Goal: Transaction & Acquisition: Download file/media

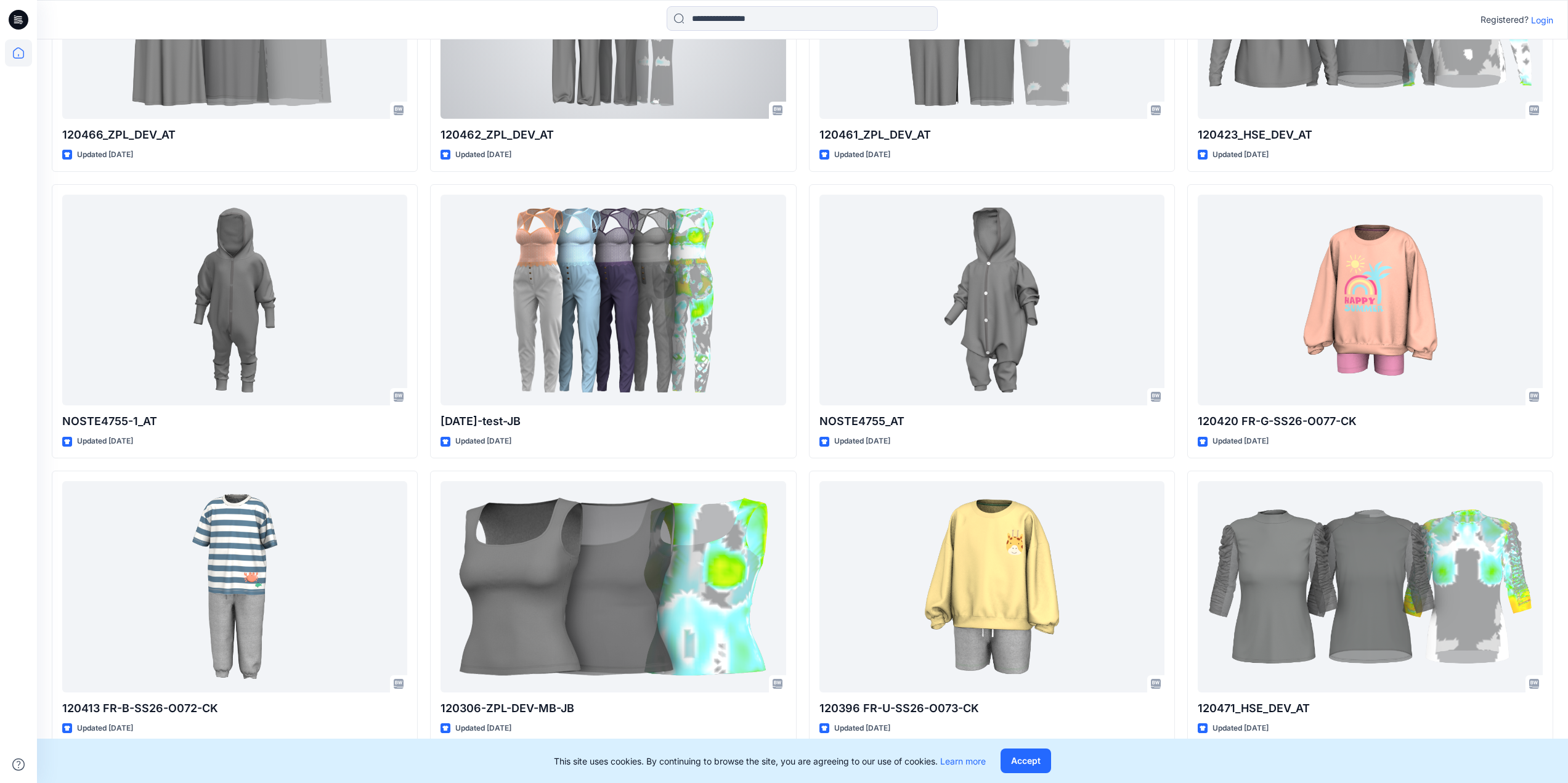
scroll to position [2262, 0]
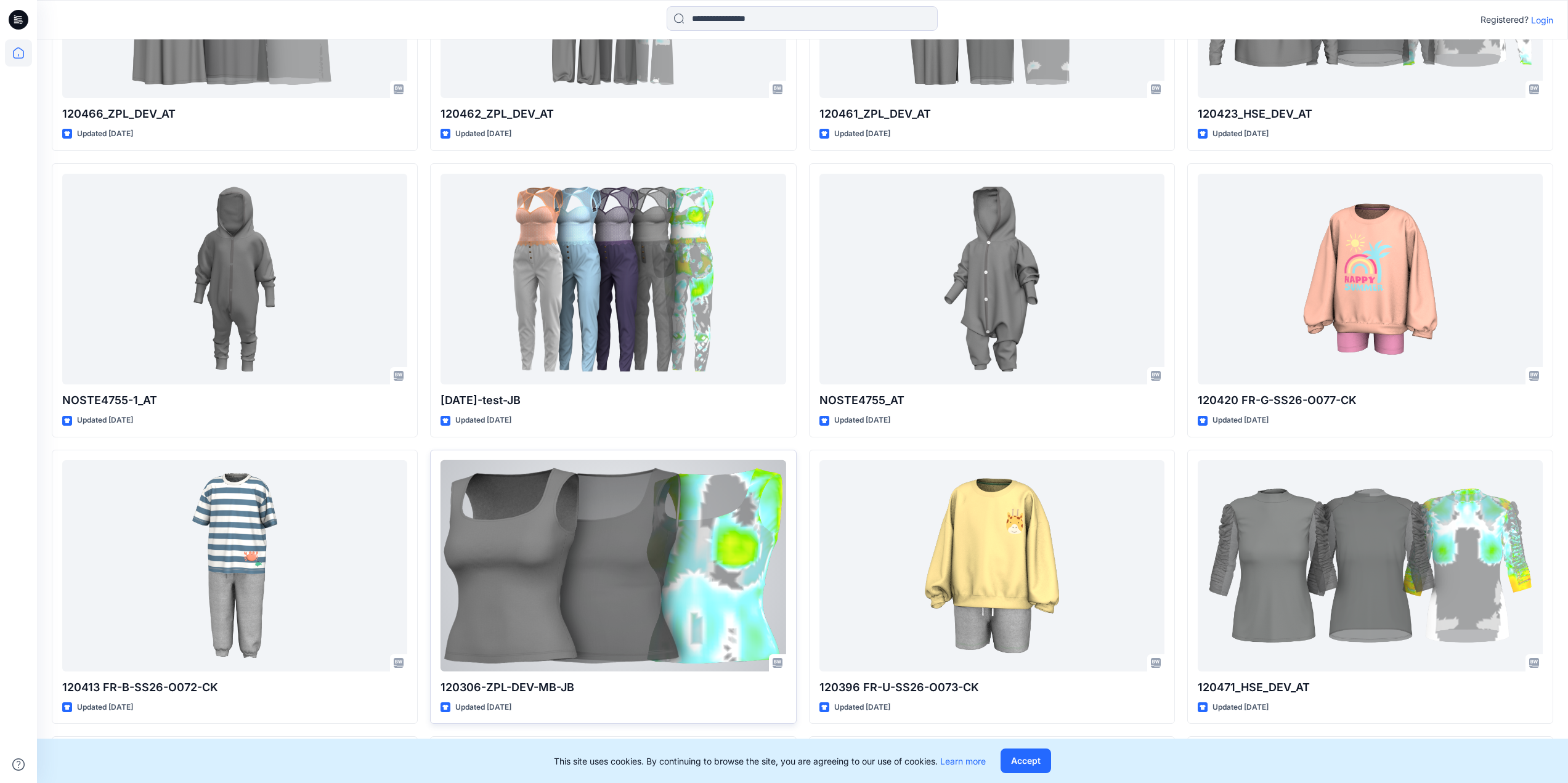
click at [542, 529] on div at bounding box center [613, 566] width 345 height 212
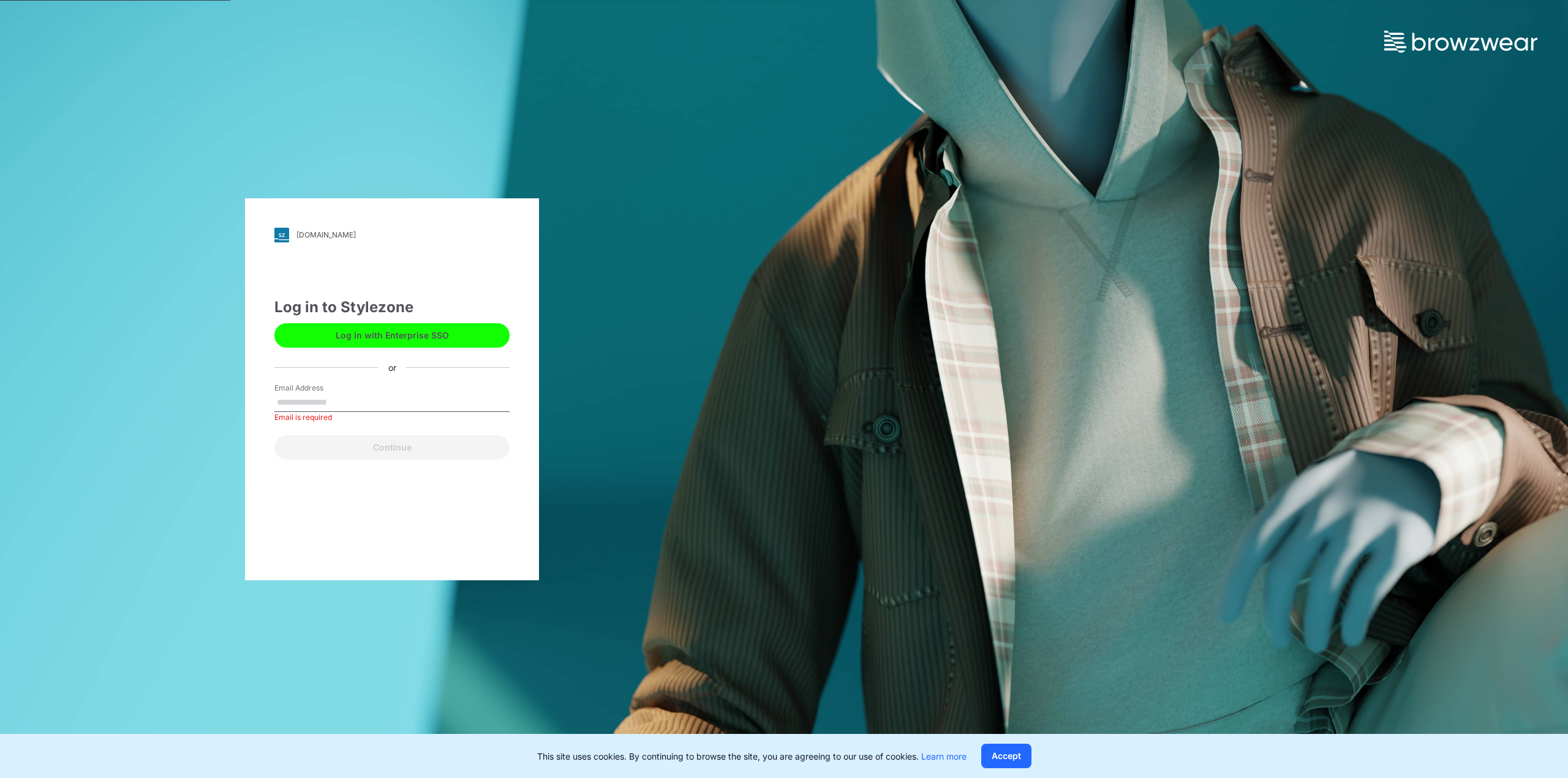
click at [364, 400] on input "Email Address" at bounding box center [391, 403] width 235 height 19
type input "**********"
click at [363, 444] on button "Continue" at bounding box center [391, 447] width 235 height 25
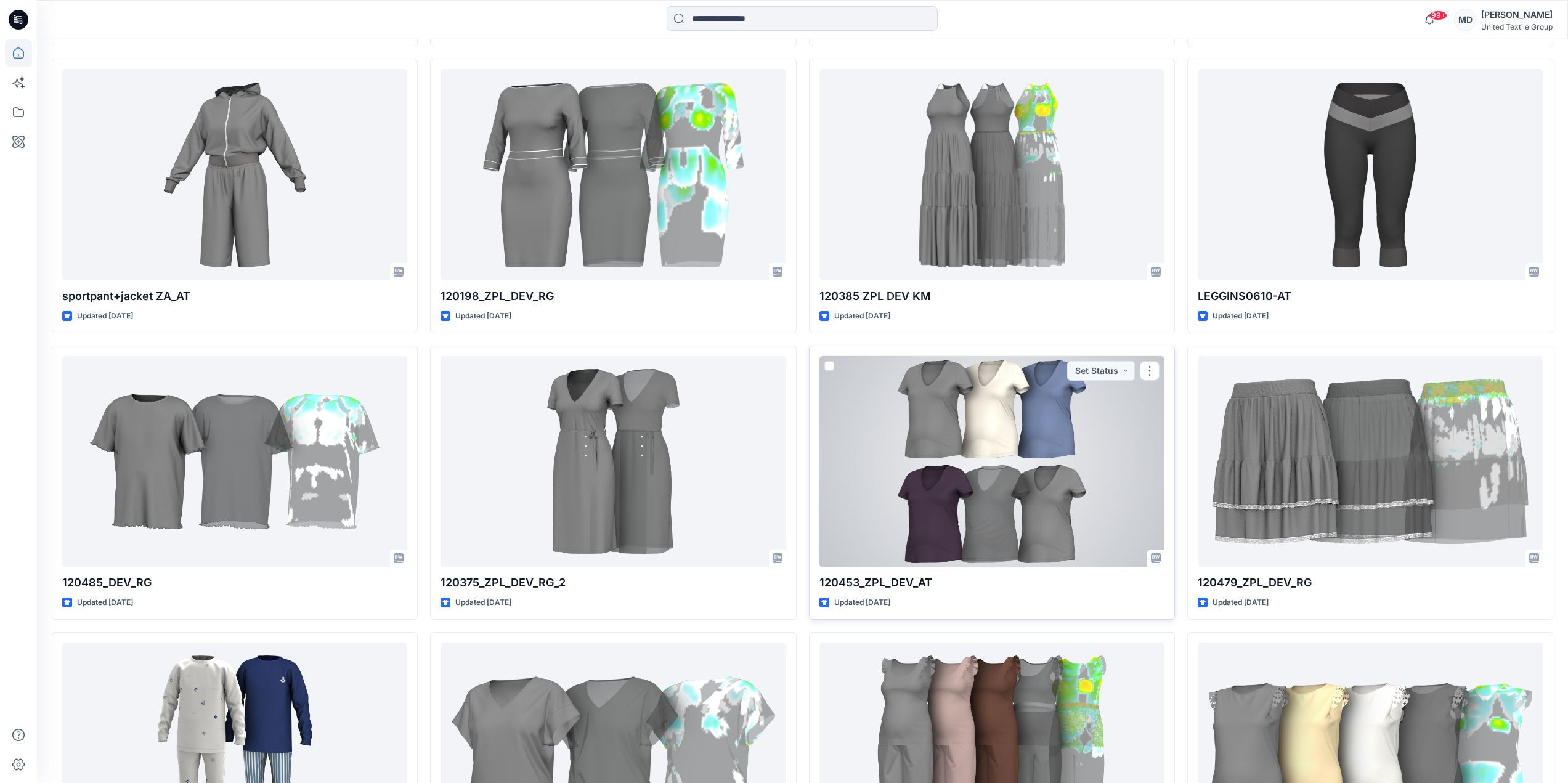
scroll to position [1444, 0]
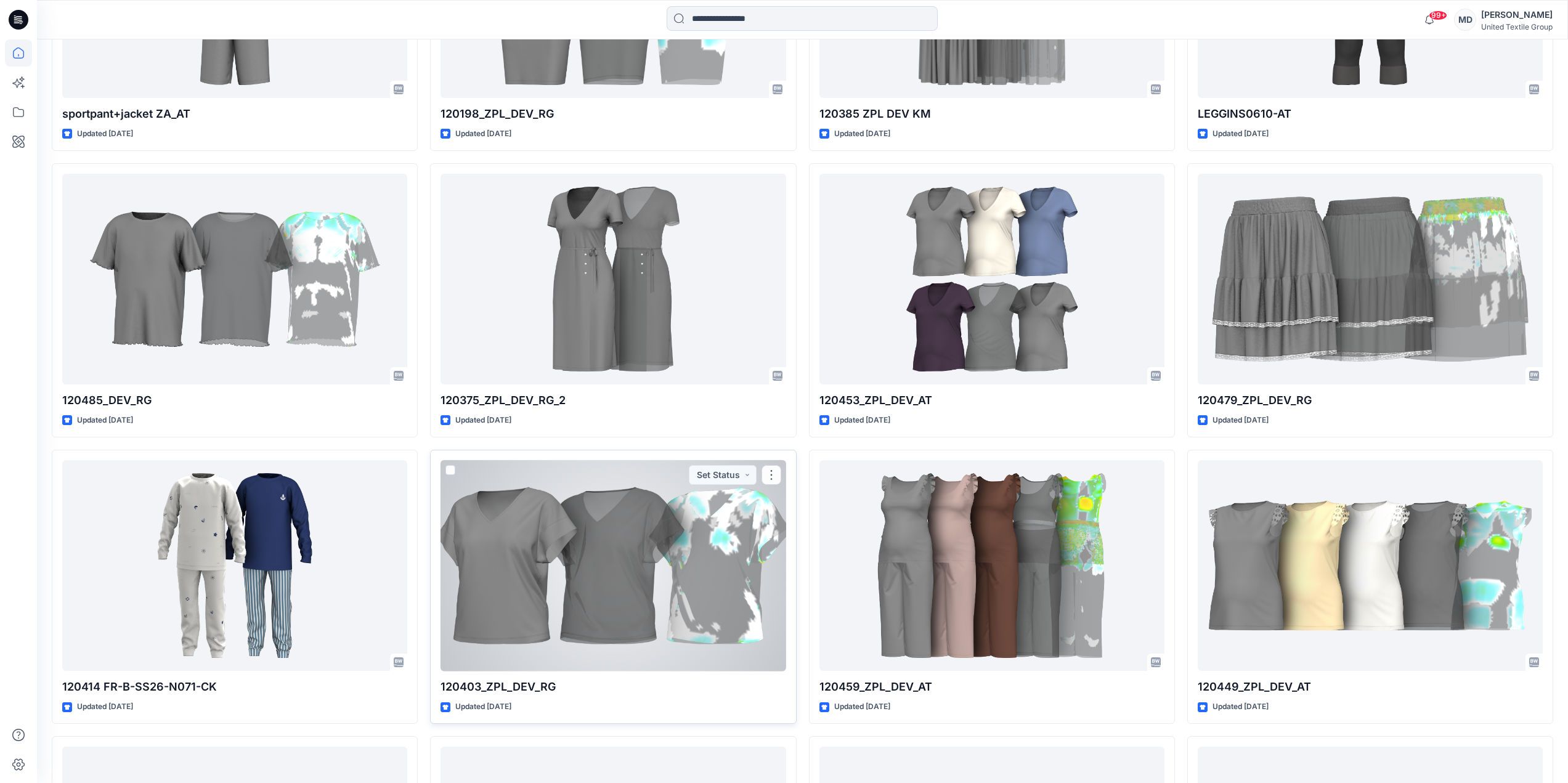
click at [608, 566] on div at bounding box center [613, 566] width 345 height 212
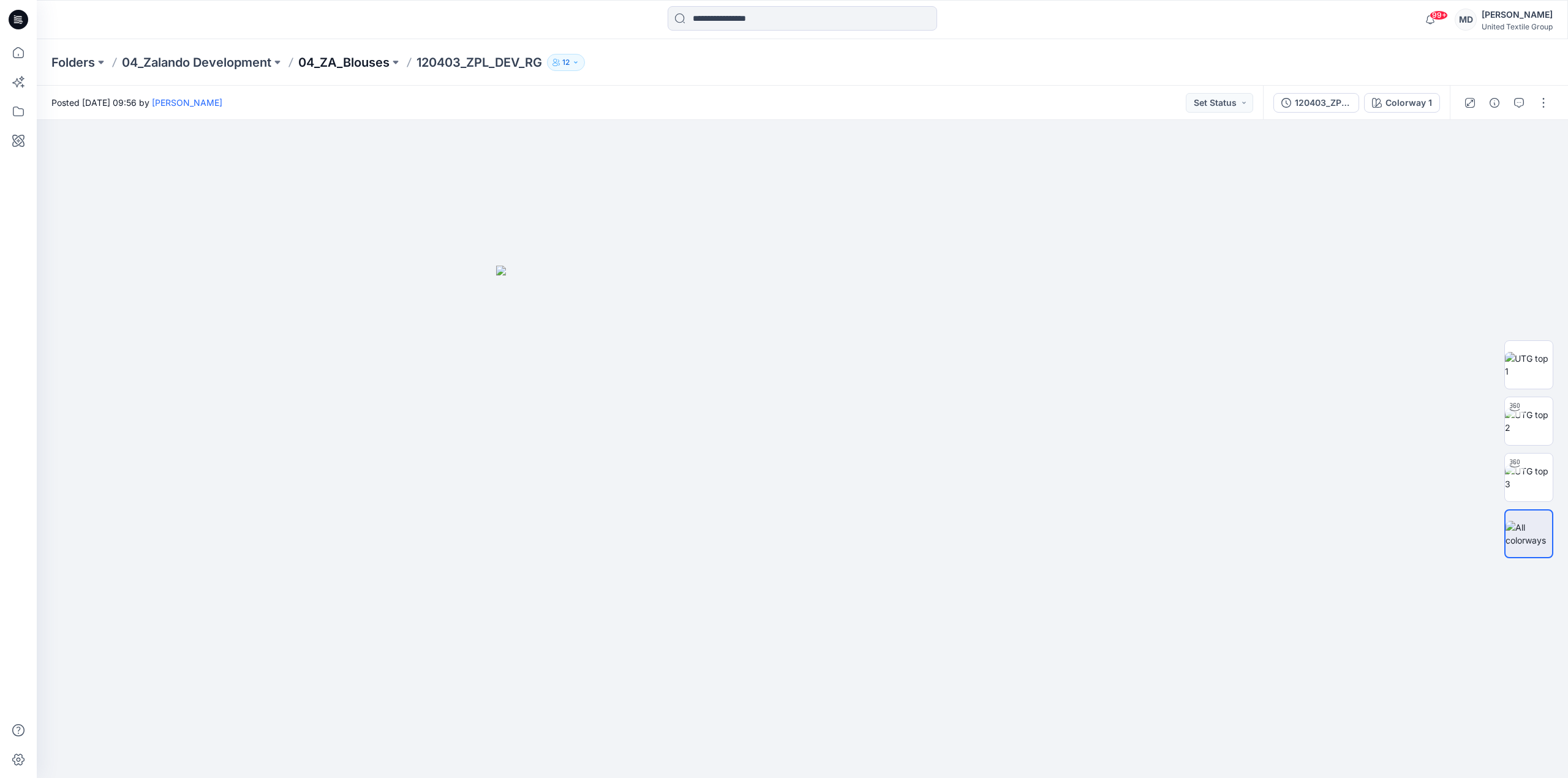
click at [340, 61] on p "04_ZA_Blouses" at bounding box center [344, 63] width 92 height 17
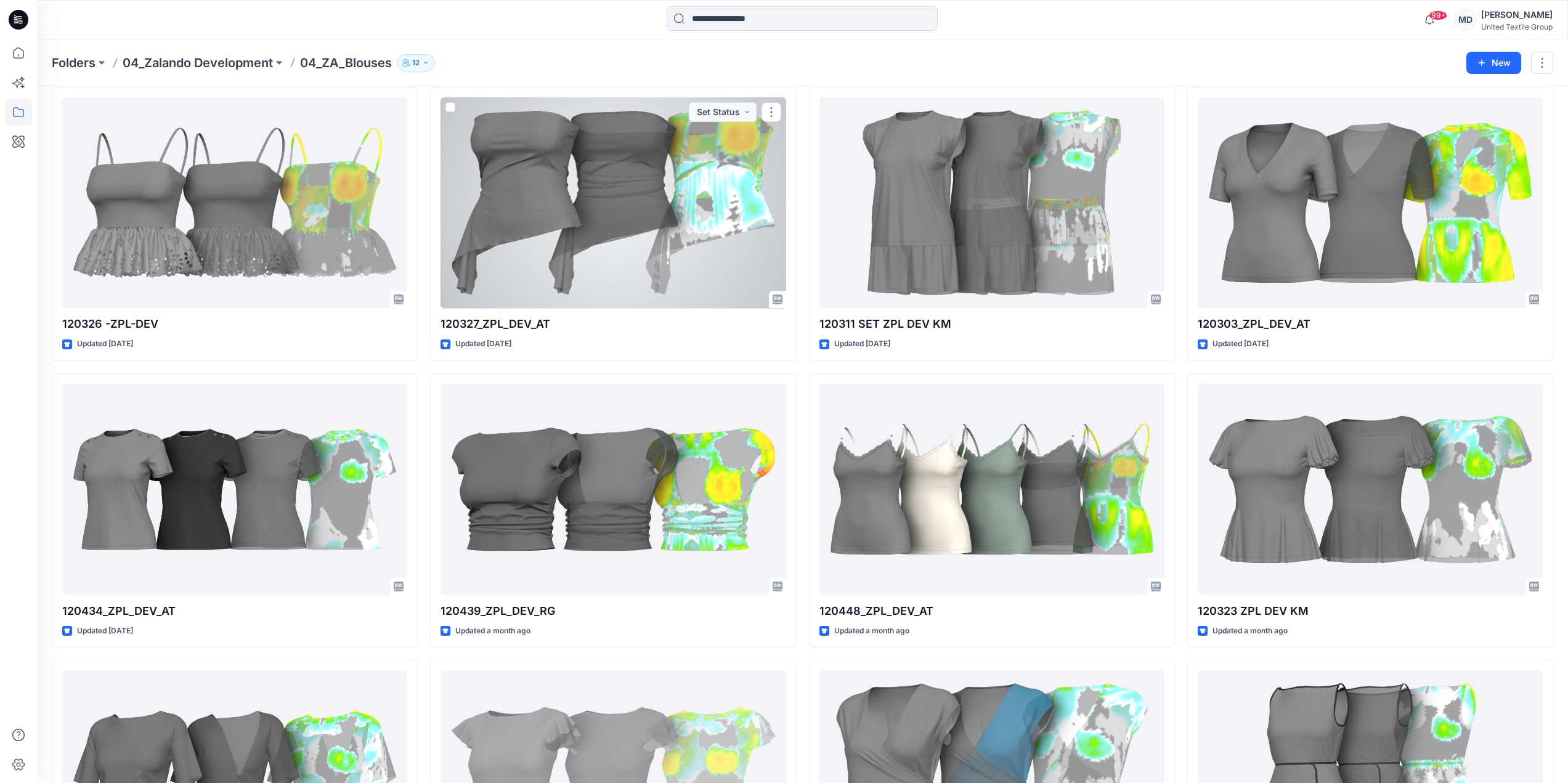
scroll to position [940, 0]
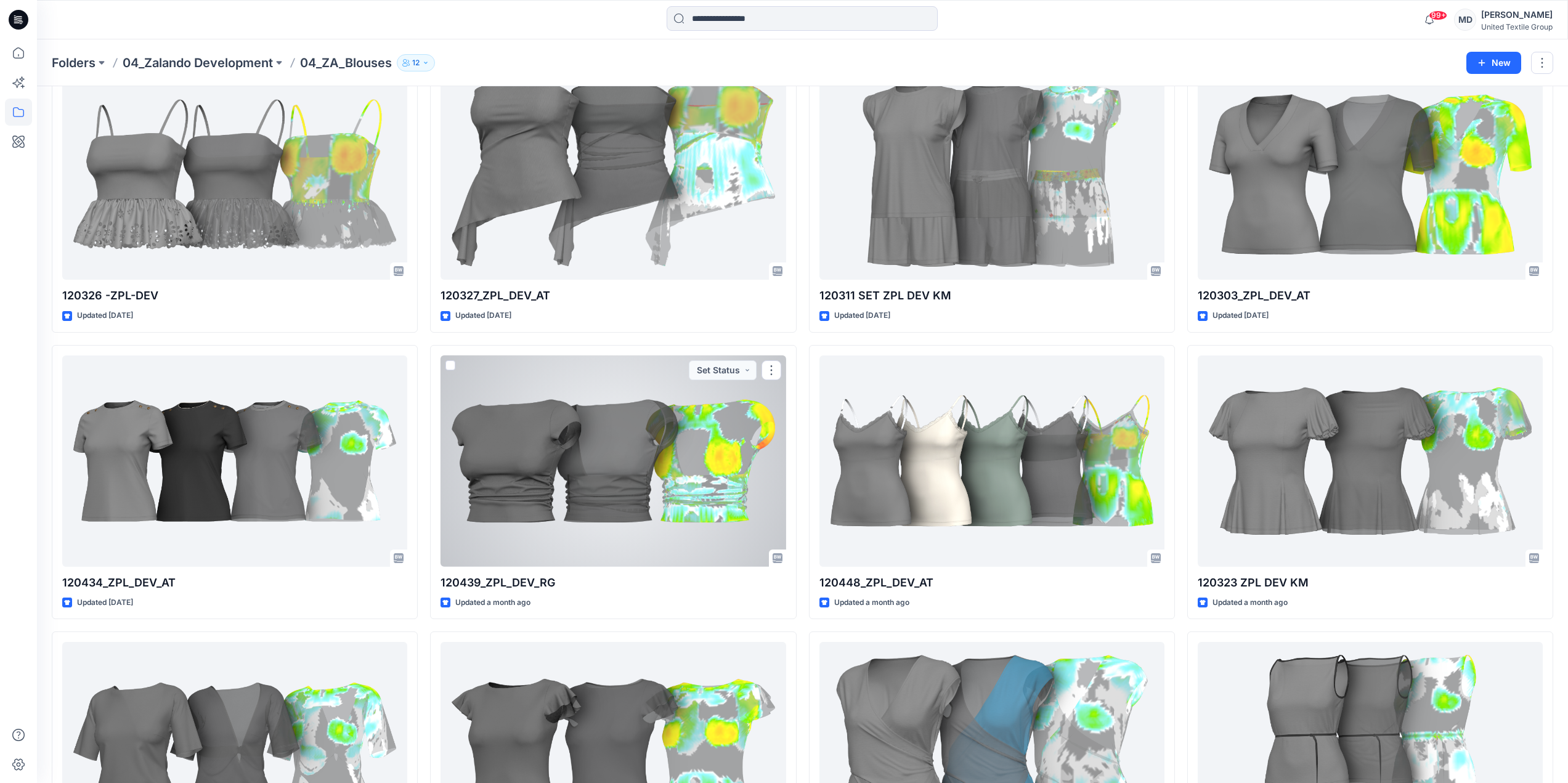
click at [576, 412] on div at bounding box center [613, 461] width 345 height 212
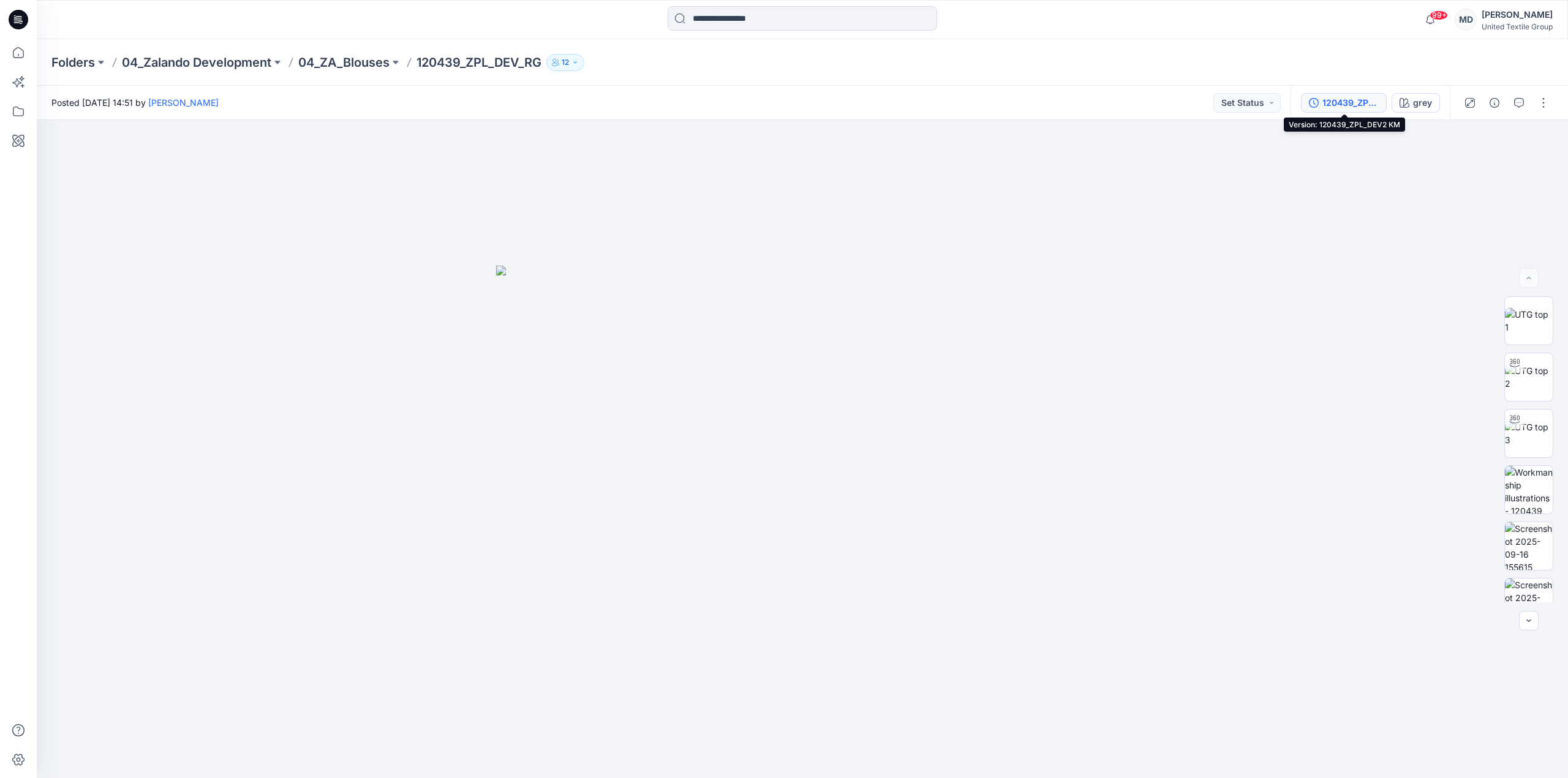
click at [1341, 96] on div "120439_ZPL_DEV2 KM" at bounding box center [1350, 103] width 56 height 14
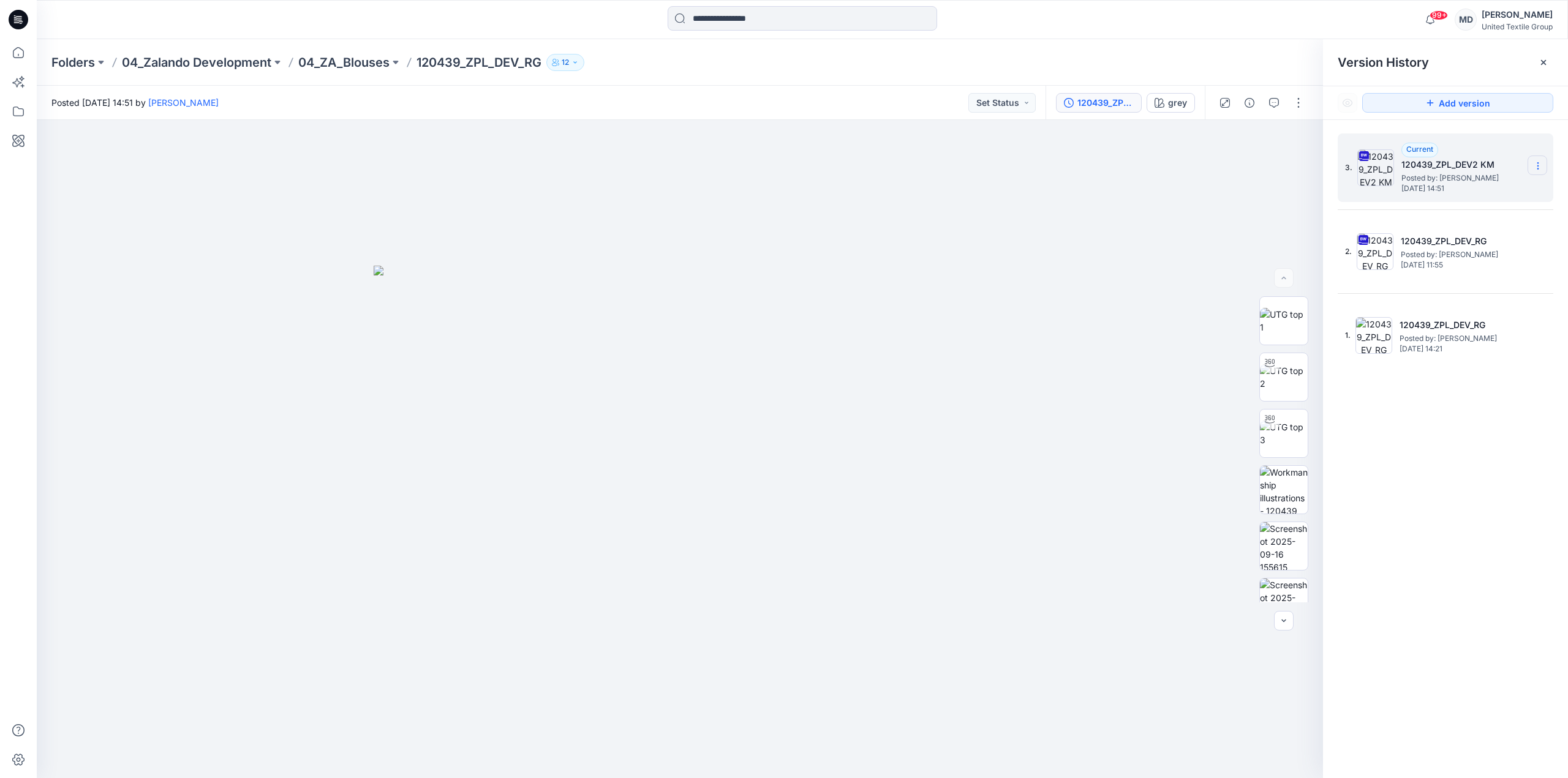
click at [1543, 164] on section at bounding box center [1537, 165] width 20 height 20
click at [1482, 193] on span "Download Source BW File" at bounding box center [1476, 189] width 103 height 14
